Goal: Browse casually

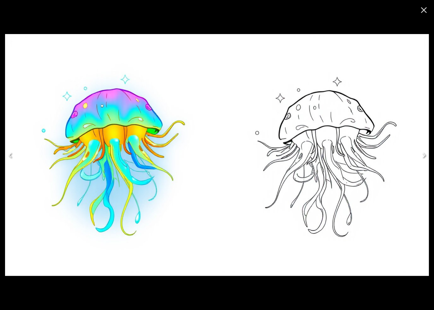
click at [425, 10] on icon "Close" at bounding box center [424, 10] width 10 height 10
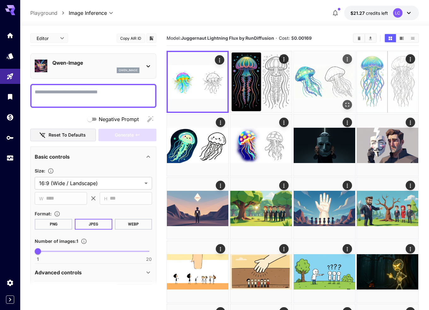
click at [332, 72] on img at bounding box center [325, 82] width 62 height 62
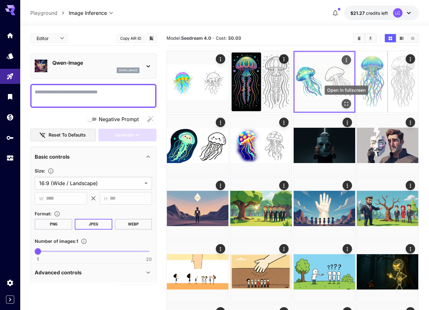
click at [346, 101] on icon "Open in fullscreen" at bounding box center [347, 104] width 6 height 6
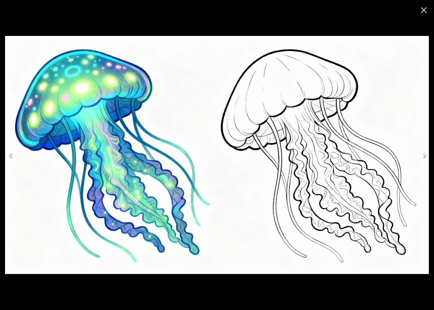
click at [422, 10] on icon "Close" at bounding box center [424, 10] width 10 height 10
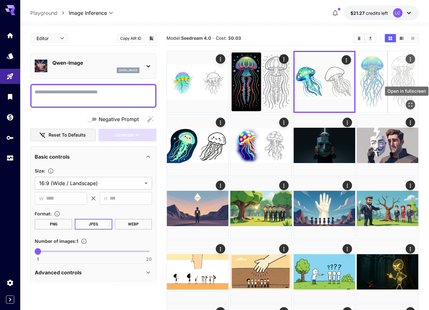
click at [409, 104] on icon "Open in fullscreen" at bounding box center [411, 105] width 6 height 6
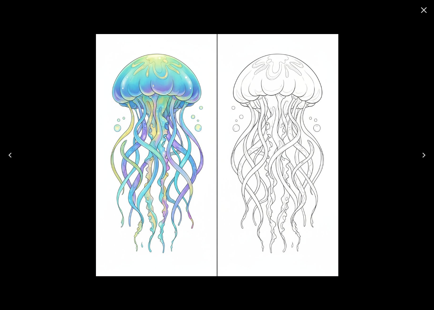
click at [423, 12] on icon "Close" at bounding box center [424, 10] width 6 height 6
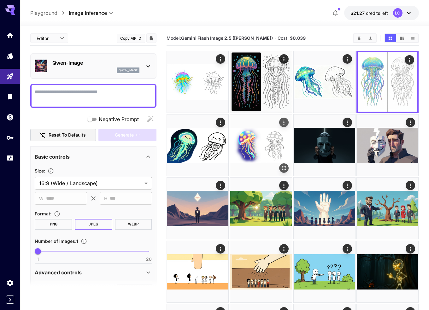
click at [262, 142] on img at bounding box center [262, 146] width 62 height 62
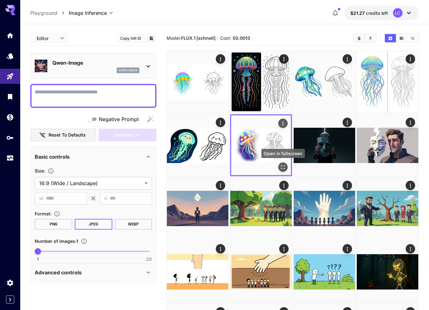
click at [284, 167] on icon "Open in fullscreen" at bounding box center [283, 167] width 6 height 6
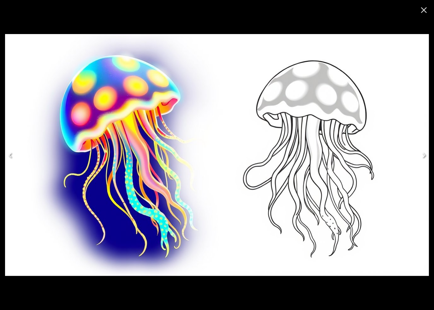
click at [424, 11] on icon "Close" at bounding box center [424, 10] width 10 height 10
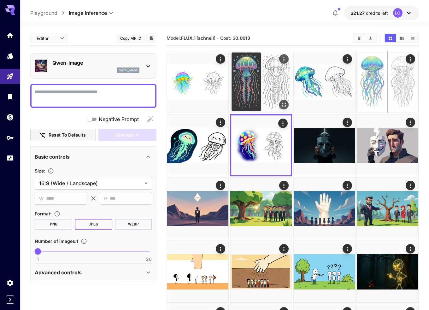
click at [249, 81] on img at bounding box center [262, 82] width 62 height 62
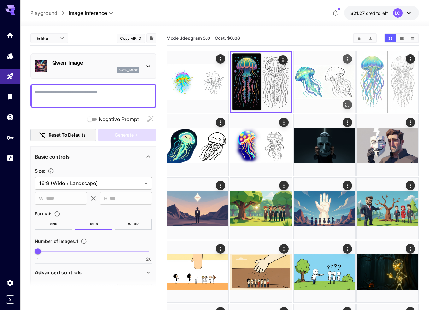
click at [313, 82] on img at bounding box center [325, 82] width 62 height 62
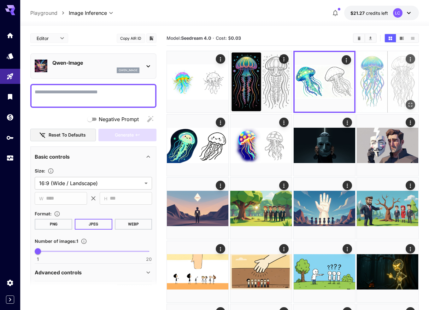
click at [377, 84] on img at bounding box center [388, 82] width 62 height 62
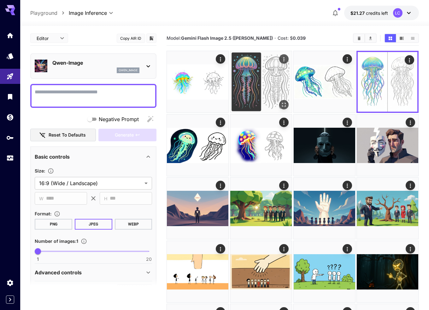
click at [251, 81] on img at bounding box center [262, 82] width 62 height 62
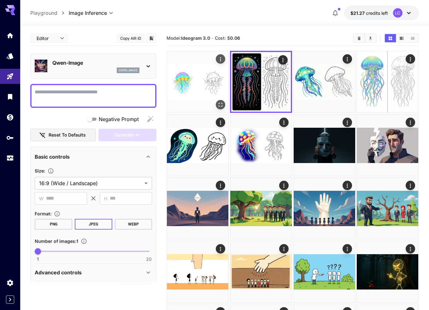
click at [192, 82] on img at bounding box center [198, 82] width 62 height 62
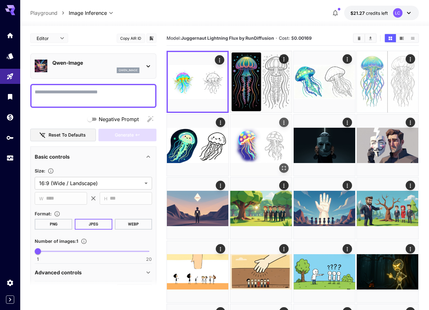
click at [265, 138] on img at bounding box center [262, 146] width 62 height 62
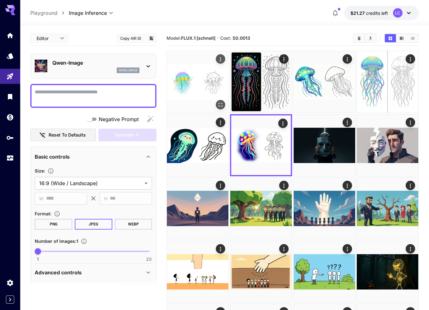
click at [204, 81] on img at bounding box center [198, 82] width 62 height 62
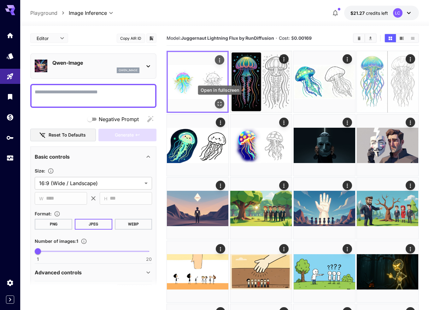
click at [217, 106] on icon "Open in fullscreen" at bounding box center [220, 104] width 6 height 6
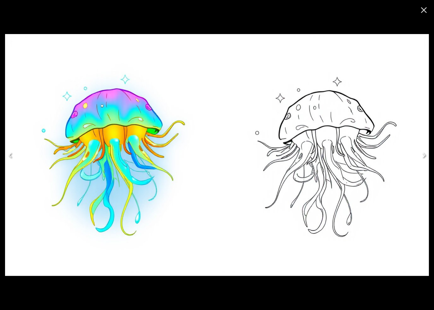
click at [422, 12] on icon "Close" at bounding box center [424, 10] width 10 height 10
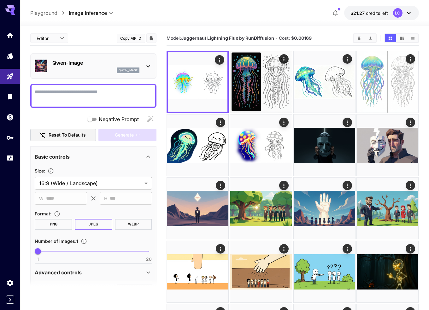
click at [147, 65] on icon at bounding box center [148, 66] width 3 height 2
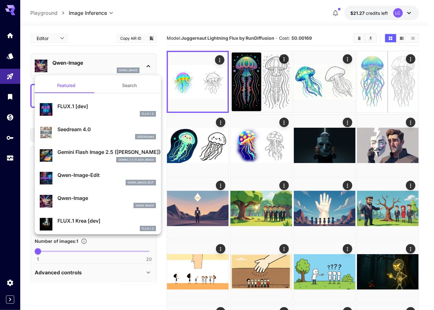
click at [337, 13] on div at bounding box center [217, 155] width 434 height 310
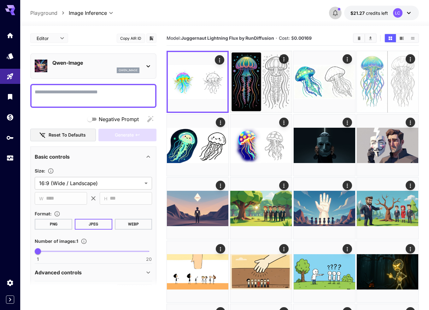
click at [337, 13] on icon "button" at bounding box center [335, 13] width 5 height 6
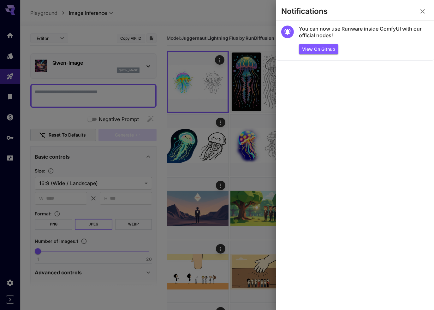
click at [386, 81] on section "You can now use Runware inside ComfyUI with our official nodes! View on Github" at bounding box center [355, 166] width 158 height 290
click at [240, 10] on div at bounding box center [217, 155] width 434 height 310
